Goal: Task Accomplishment & Management: Manage account settings

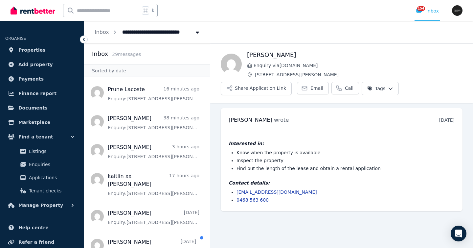
scroll to position [13, 0]
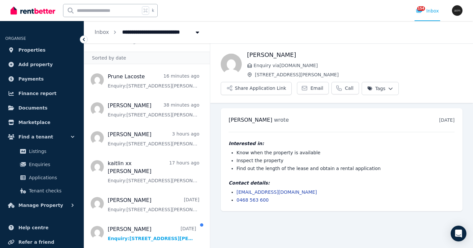
click at [238, 9] on div "k 154 Inbox" at bounding box center [226, 10] width 430 height 21
click at [45, 52] on link "Properties" at bounding box center [41, 49] width 73 height 13
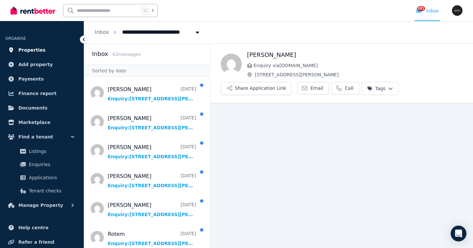
click at [58, 47] on link "Properties" at bounding box center [41, 49] width 73 height 13
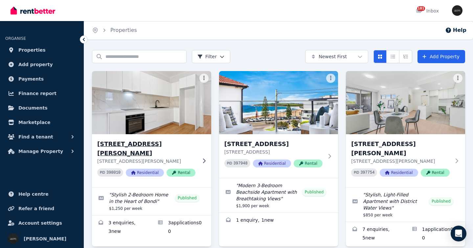
click at [200, 150] on div "12 Griffith Ave, North Bondi 12 Griffith Ave, North Bondi NSW 2026 PID 398010 R…" at bounding box center [151, 160] width 119 height 53
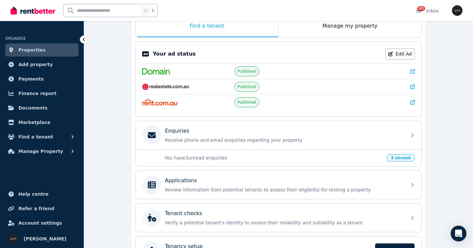
scroll to position [119, 0]
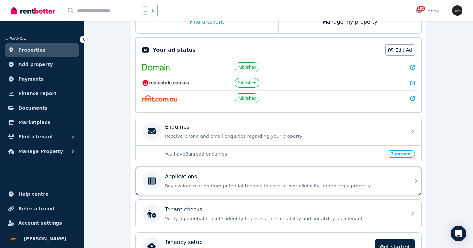
click at [381, 183] on p "Review information from potential tenants to assess their eligibility for renti…" at bounding box center [284, 185] width 238 height 7
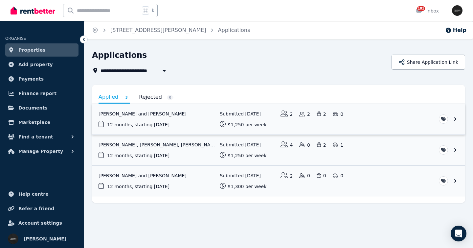
click at [419, 115] on link "View application: Tobias Van Pel and Yvonne Hofstee" at bounding box center [278, 119] width 373 height 31
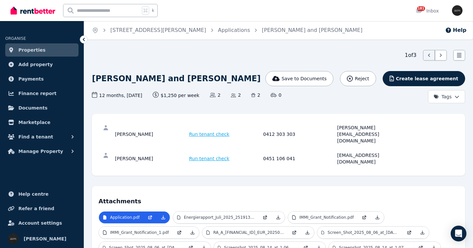
click at [295, 52] on div "1 of 3 List view" at bounding box center [278, 55] width 373 height 11
click at [273, 51] on div "1 of 3 List view" at bounding box center [278, 55] width 373 height 11
click at [276, 48] on div "Home 12 Griffith Ave, North Bondi Applications Tobias Van Pel and Yvonne Hofste…" at bounding box center [236, 124] width 473 height 248
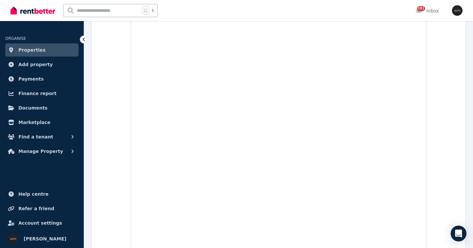
scroll to position [8111, 0]
